Goal: Transaction & Acquisition: Purchase product/service

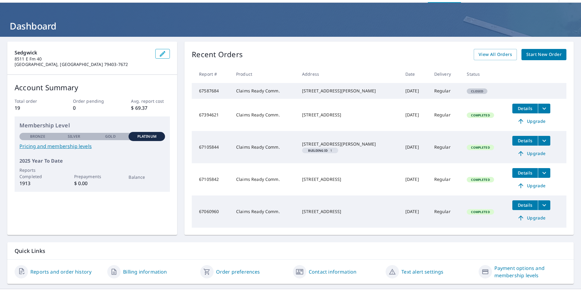
scroll to position [20, 0]
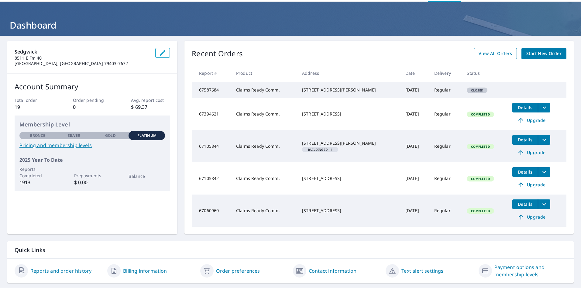
click at [488, 53] on span "View All Orders" at bounding box center [494, 54] width 33 height 8
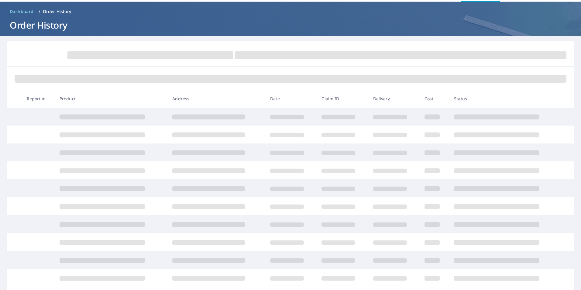
scroll to position [20, 0]
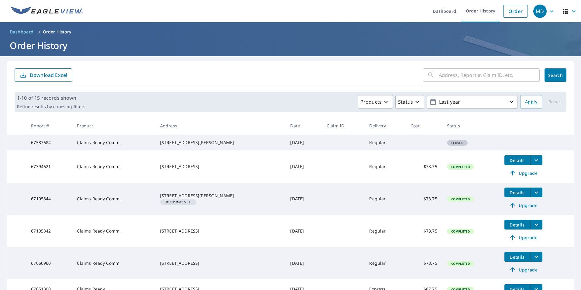
click at [440, 73] on input "text" at bounding box center [489, 75] width 101 height 17
paste input "[STREET_ADDRESS][PERSON_NAME]"
type input "[STREET_ADDRESS][PERSON_NAME]"
click button "Search" at bounding box center [555, 74] width 22 height 13
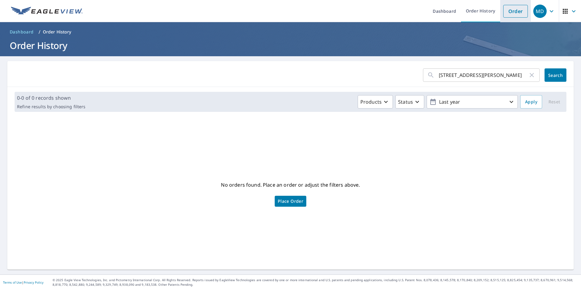
click at [509, 12] on link "Order" at bounding box center [515, 11] width 25 height 13
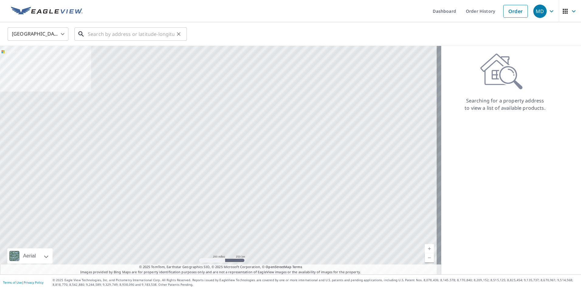
click at [118, 35] on input "text" at bounding box center [131, 34] width 87 height 17
paste input "[STREET_ADDRESS][PERSON_NAME]"
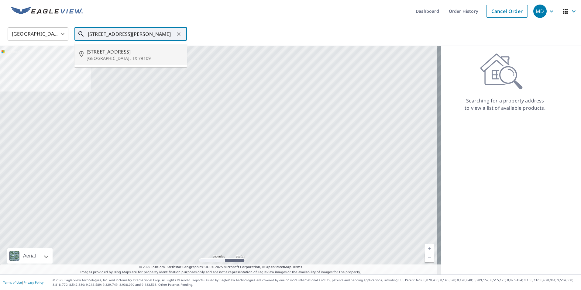
click at [118, 56] on p "[GEOGRAPHIC_DATA], TX 79109" at bounding box center [134, 58] width 95 height 6
type input "[STREET_ADDRESS]"
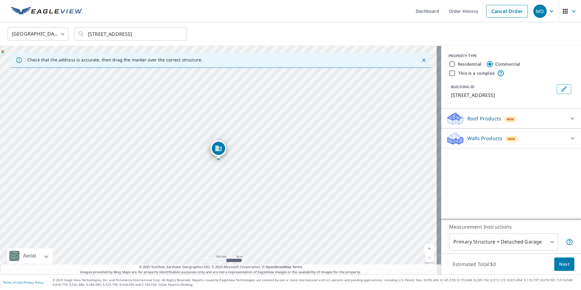
click at [448, 64] on input "Residential" at bounding box center [451, 63] width 7 height 7
radio input "true"
click at [570, 119] on icon at bounding box center [572, 119] width 4 height 2
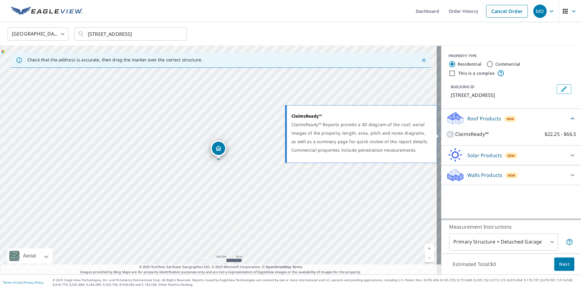
click at [446, 134] on input "ClaimsReady™ $22.25 - $66.5" at bounding box center [450, 134] width 9 height 7
checkbox input "true"
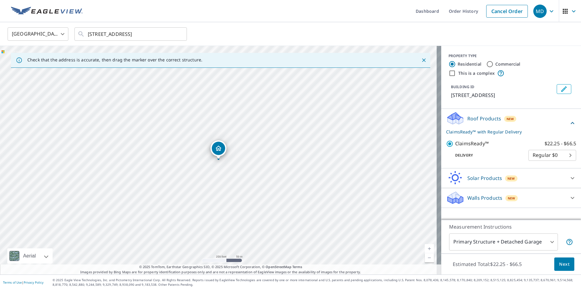
click at [553, 157] on body "MD MD Dashboard Order History Cancel Order MD [GEOGRAPHIC_DATA] [GEOGRAPHIC_DAT…" at bounding box center [290, 145] width 581 height 290
click at [540, 177] on li "3 Hour $31.75" at bounding box center [548, 177] width 48 height 11
type input "7"
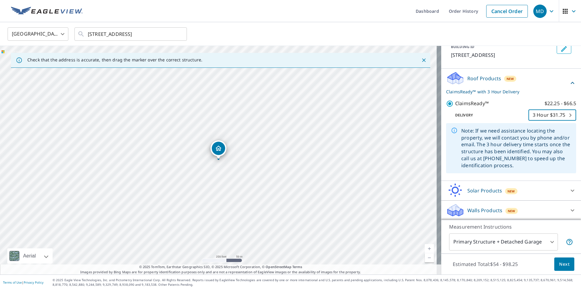
scroll to position [40, 0]
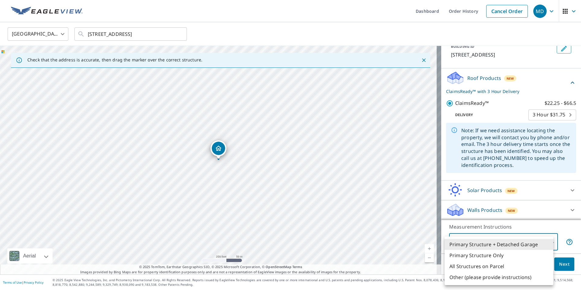
click at [535, 238] on body "MD MD Dashboard Order History Cancel Order MD [GEOGRAPHIC_DATA] [GEOGRAPHIC_DAT…" at bounding box center [290, 145] width 581 height 290
click at [531, 241] on li "Primary Structure + Detached Garage" at bounding box center [498, 244] width 109 height 11
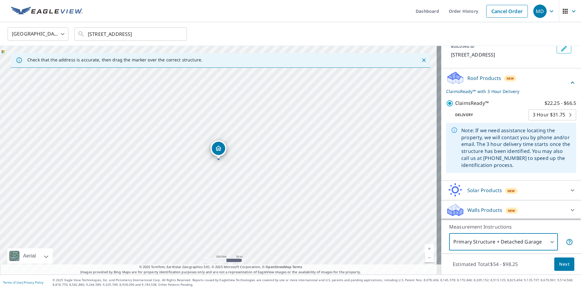
click at [559, 263] on span "Next" at bounding box center [564, 264] width 10 height 8
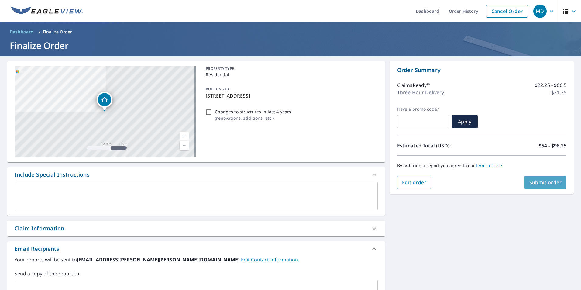
click at [531, 182] on span "Submit order" at bounding box center [545, 182] width 32 height 7
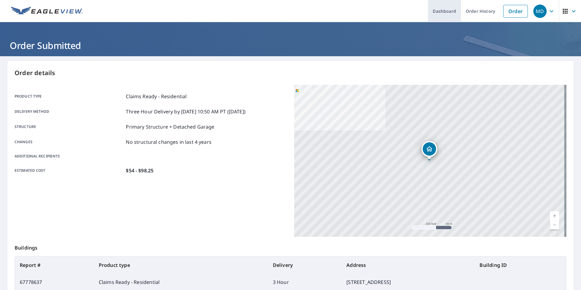
click at [433, 7] on link "Dashboard" at bounding box center [444, 11] width 33 height 22
